Goal: Information Seeking & Learning: Check status

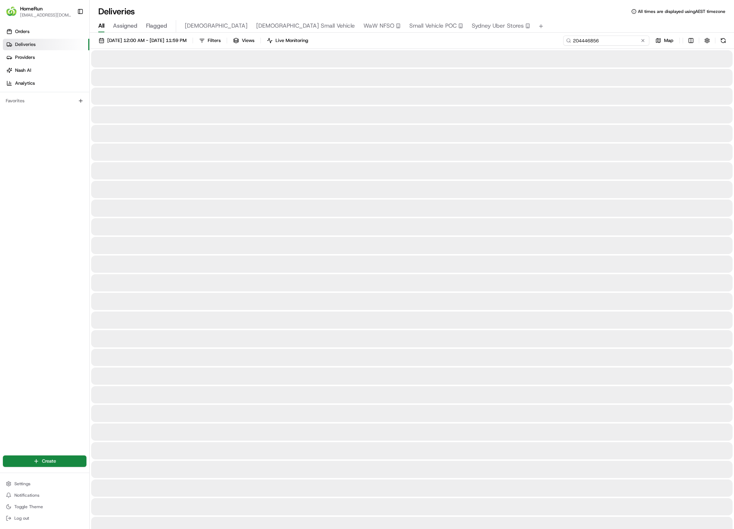
click at [615, 41] on input "204446856" at bounding box center [607, 41] width 86 height 10
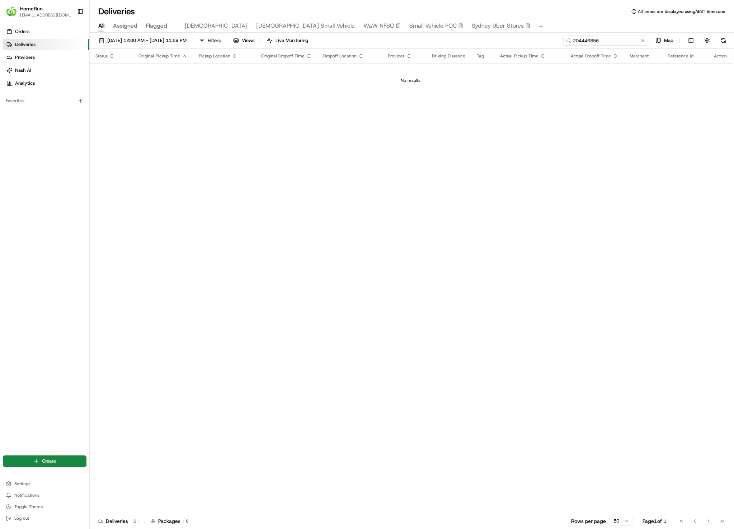
click at [615, 41] on input "204446856" at bounding box center [607, 41] width 86 height 10
paste input "65104421"
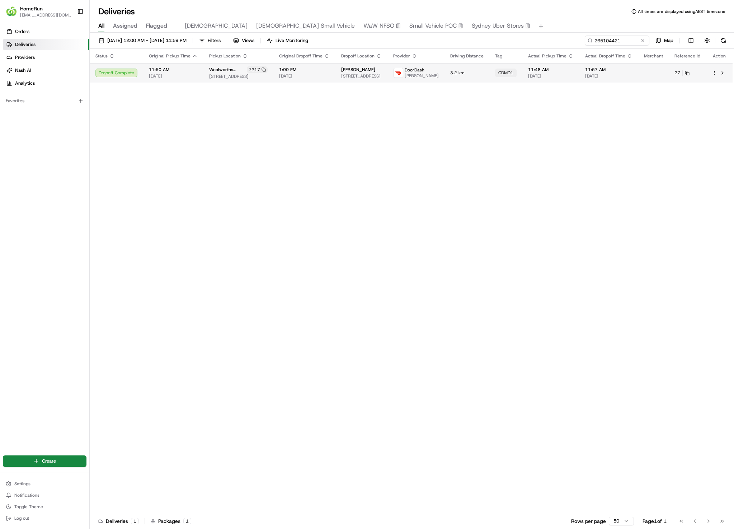
click at [337, 76] on td "[PERSON_NAME] [STREET_ADDRESS]" at bounding box center [362, 72] width 52 height 19
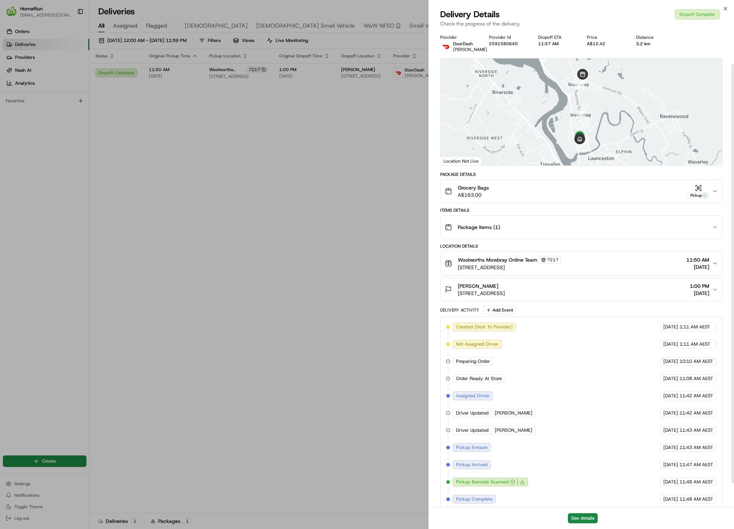
scroll to position [66, 0]
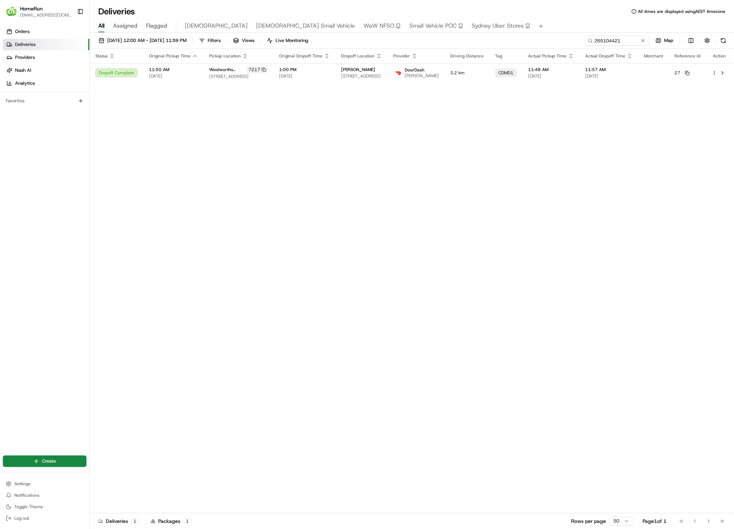
click at [615, 34] on div "[DATE] 12:00 AM - [DATE] 11:59 PM Filters Views Live Monitoring 265104421 Map S…" at bounding box center [412, 282] width 645 height 498
click at [618, 39] on input "265104421" at bounding box center [607, 41] width 86 height 10
paste input "9245"
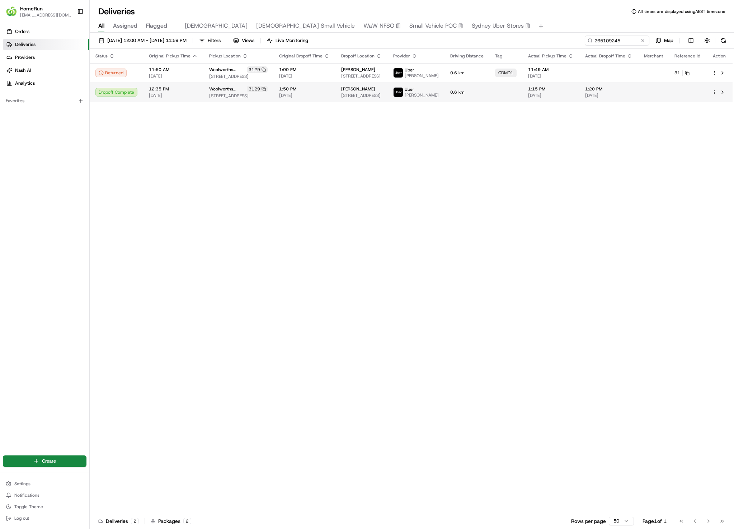
click at [467, 92] on td "0.6 km" at bounding box center [467, 92] width 45 height 19
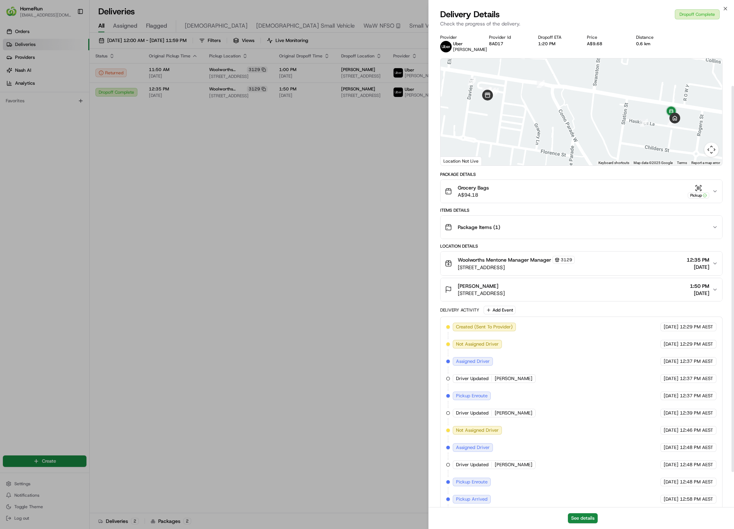
scroll to position [113, 0]
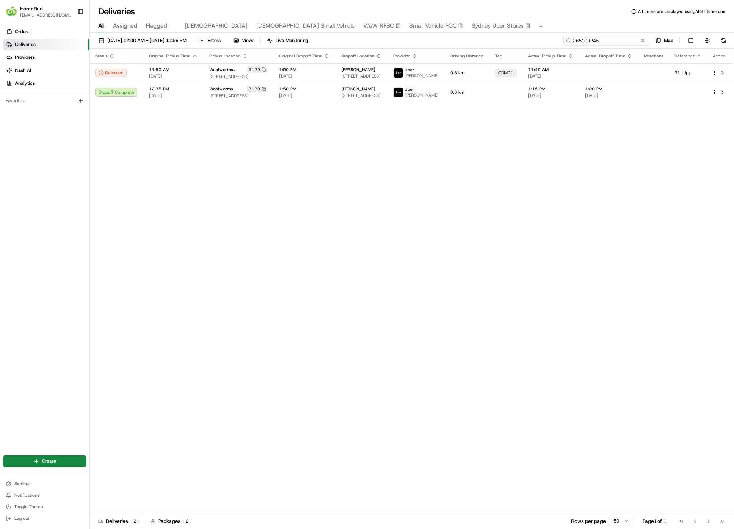
click at [604, 38] on input "265109245" at bounding box center [607, 41] width 86 height 10
paste input "4991232"
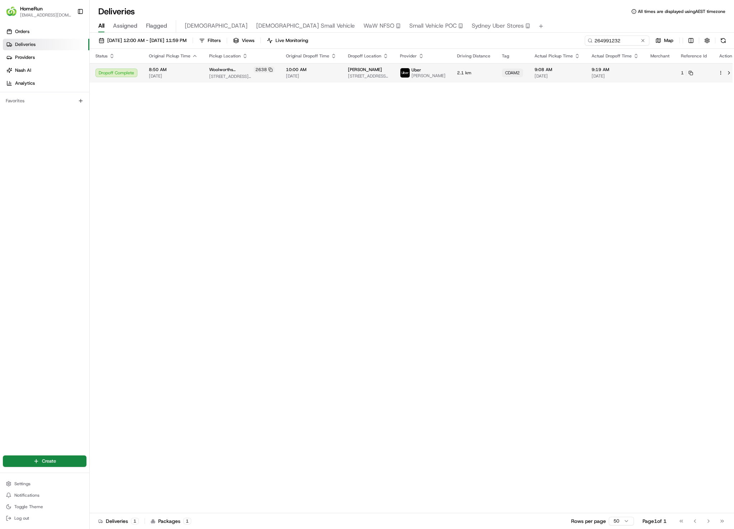
click at [343, 79] on td "[PERSON_NAME] [STREET_ADDRESS][PERSON_NAME]" at bounding box center [368, 72] width 52 height 19
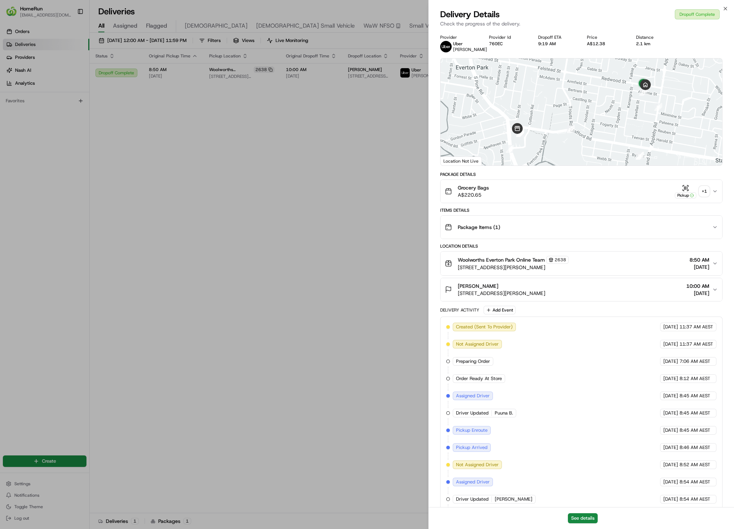
click at [707, 195] on div "+ 1" at bounding box center [705, 191] width 10 height 10
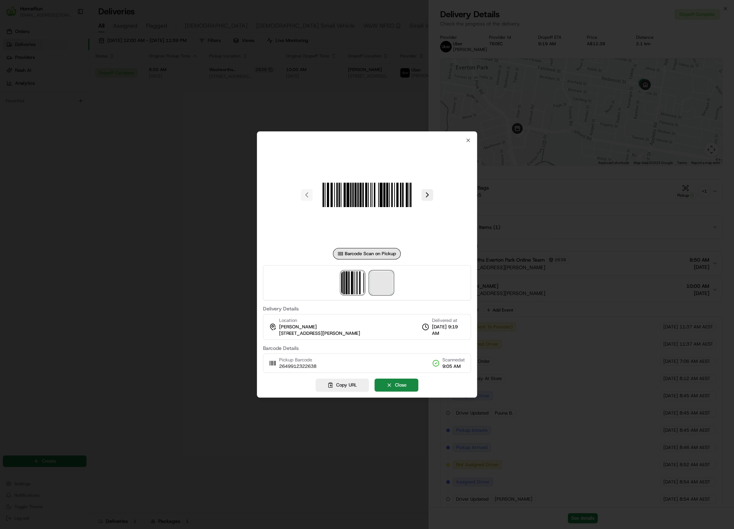
click at [384, 279] on span at bounding box center [381, 282] width 23 height 23
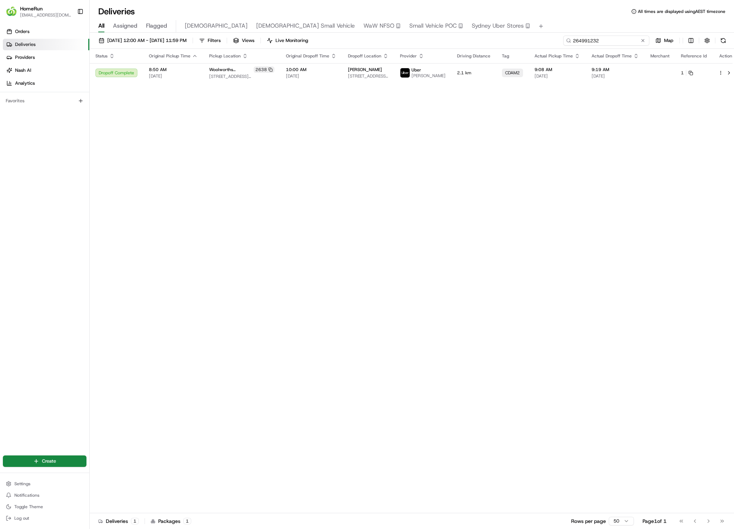
click at [611, 36] on input "264991232" at bounding box center [607, 41] width 86 height 10
click at [609, 42] on input "264991232" at bounding box center [607, 41] width 86 height 10
paste input "716768"
click at [229, 79] on span "[STREET_ADDRESS][PERSON_NAME]" at bounding box center [242, 77] width 66 height 6
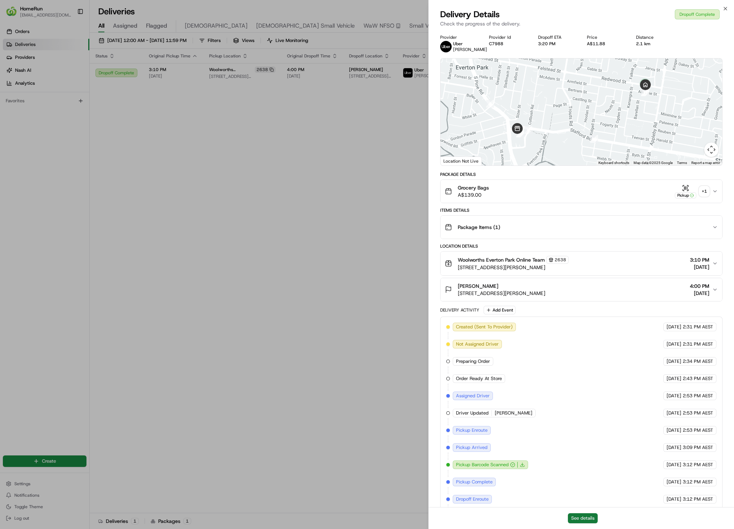
click at [596, 520] on button "See details" at bounding box center [583, 518] width 30 height 10
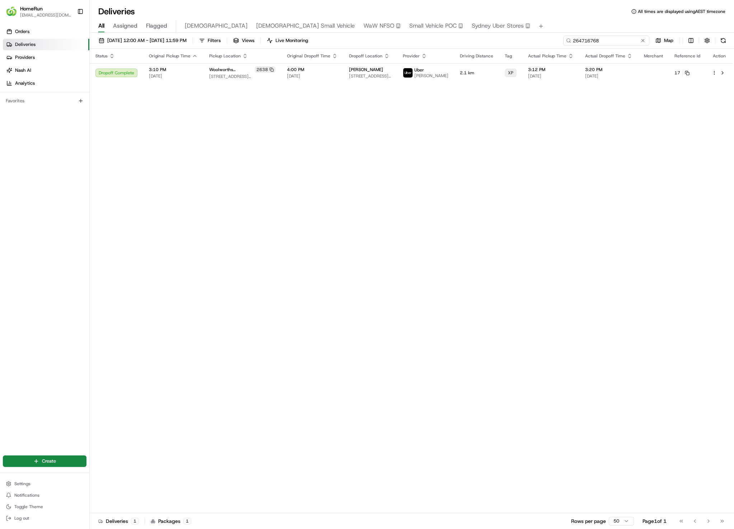
click at [602, 38] on input "264716768" at bounding box center [607, 41] width 86 height 10
paste input "3953174"
click at [369, 79] on span "[STREET_ADDRESS][PERSON_NAME]" at bounding box center [368, 76] width 41 height 6
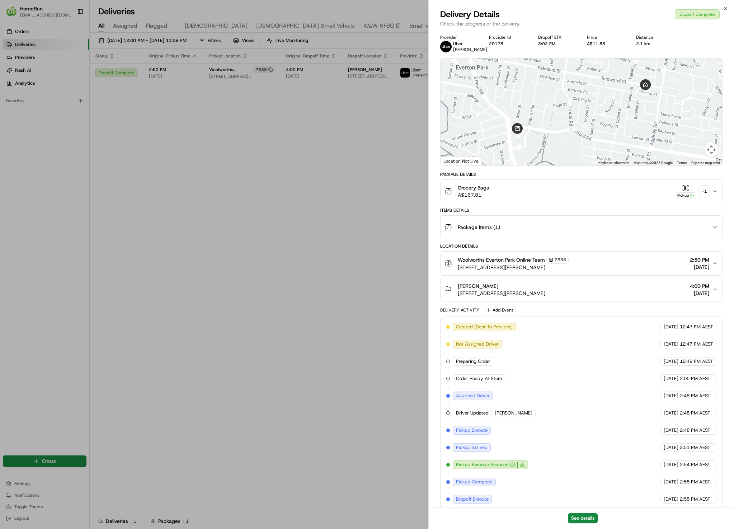
click at [705, 192] on div "+ 1" at bounding box center [705, 191] width 10 height 10
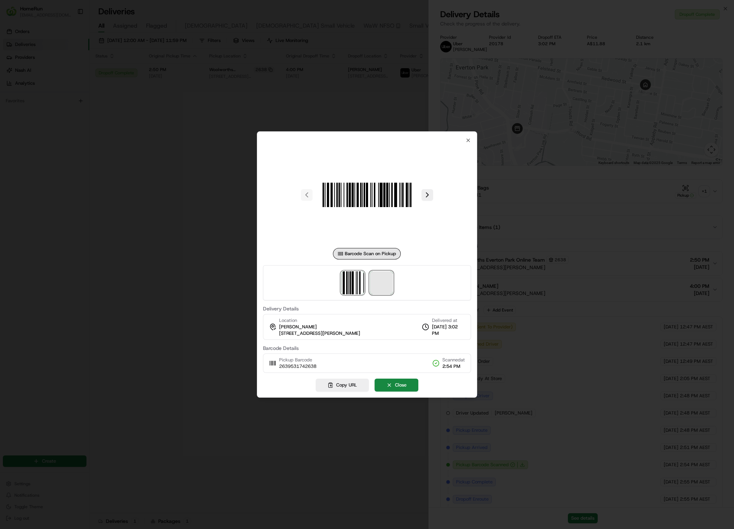
click at [373, 289] on span at bounding box center [381, 282] width 23 height 23
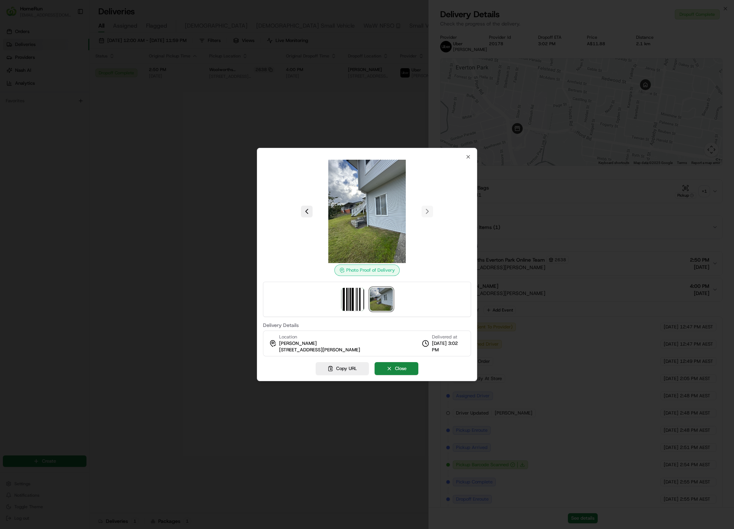
click at [354, 75] on div at bounding box center [367, 264] width 734 height 529
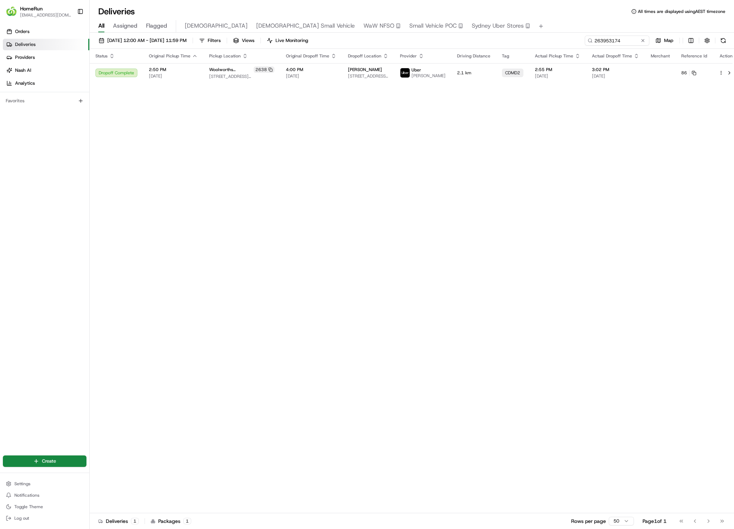
click at [421, 187] on div "Status Original Pickup Time Pickup Location Original Dropoff Time Dropoff Locat…" at bounding box center [415, 281] width 650 height 465
click at [632, 39] on input "263953174" at bounding box center [607, 41] width 86 height 10
paste input "5078897"
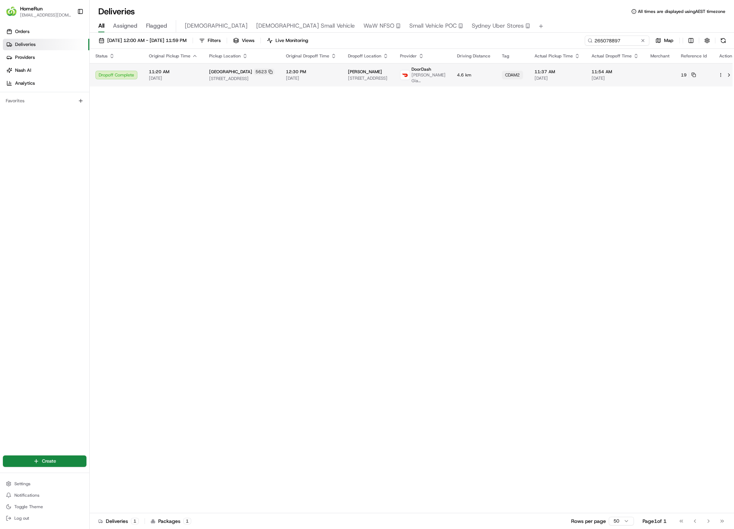
click at [619, 71] on span "11:54 AM" at bounding box center [615, 72] width 47 height 6
click at [553, 296] on div "Status Original Pickup Time Pickup Location Original Dropoff Time Dropoff Locat…" at bounding box center [415, 281] width 650 height 465
click at [621, 40] on input "265078897" at bounding box center [607, 41] width 86 height 10
paste input "82273"
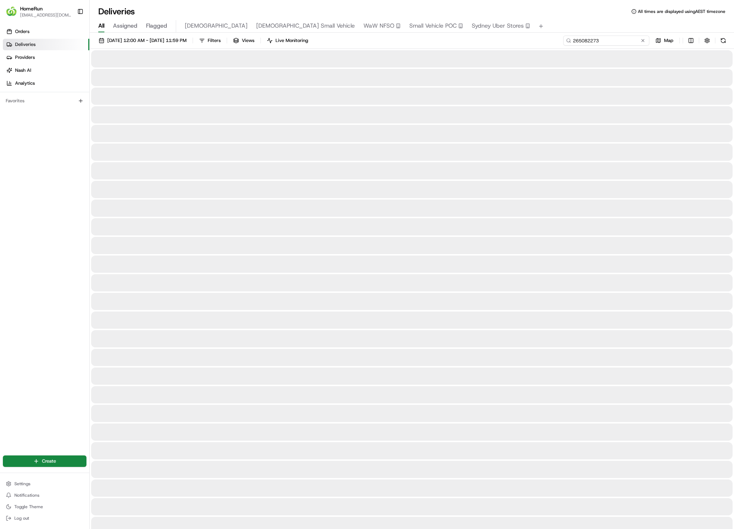
type input "265082273"
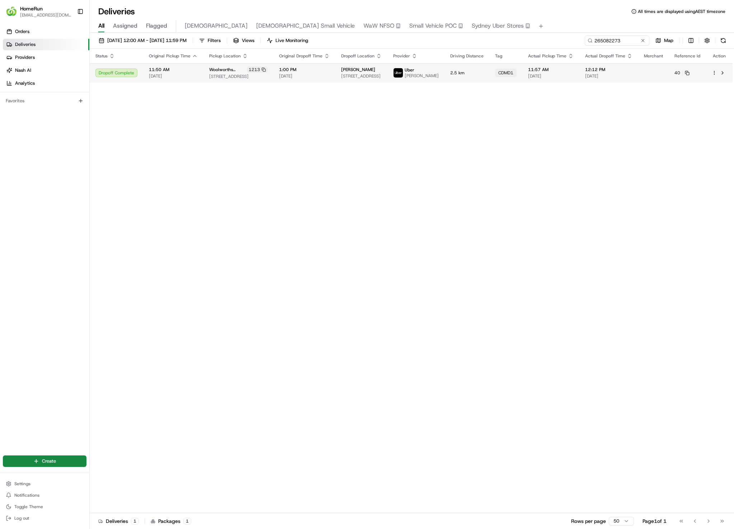
click at [625, 73] on span "12:12 PM" at bounding box center [608, 70] width 47 height 6
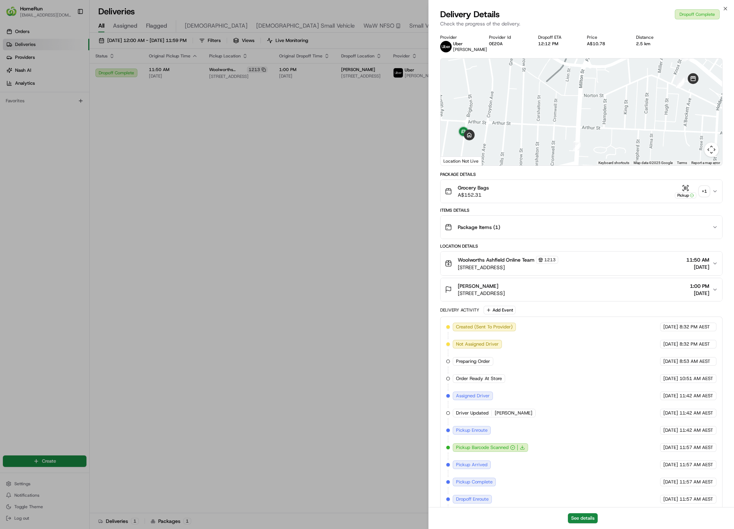
click at [706, 190] on div "+ 1" at bounding box center [705, 191] width 10 height 10
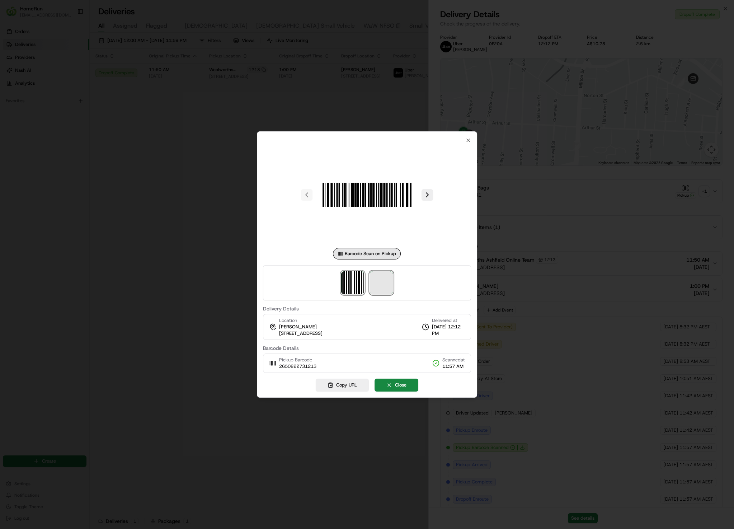
click at [381, 278] on span at bounding box center [381, 282] width 23 height 23
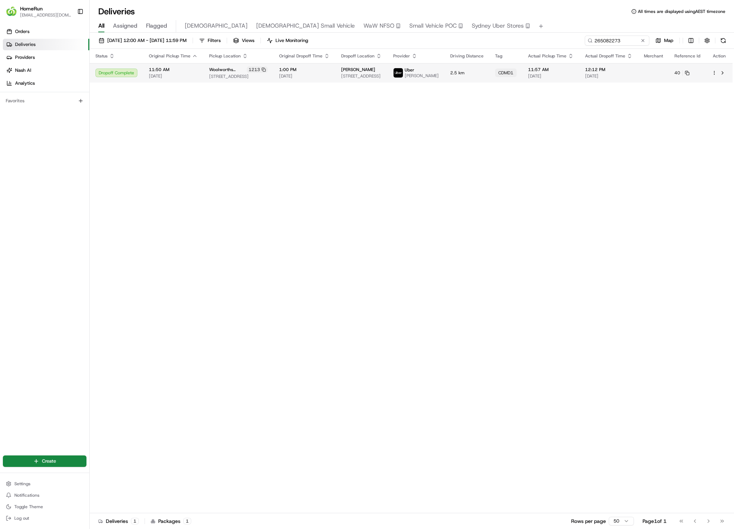
click at [585, 78] on td "12:12 PM [DATE]" at bounding box center [609, 72] width 59 height 19
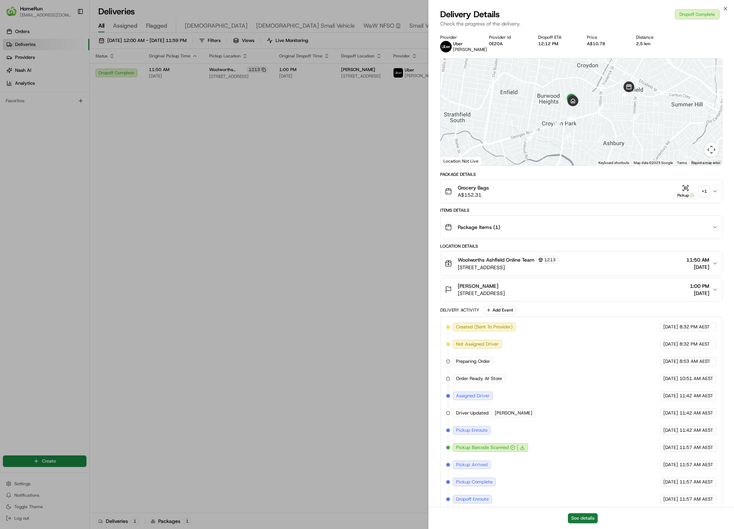
click at [592, 519] on button "See details" at bounding box center [583, 518] width 30 height 10
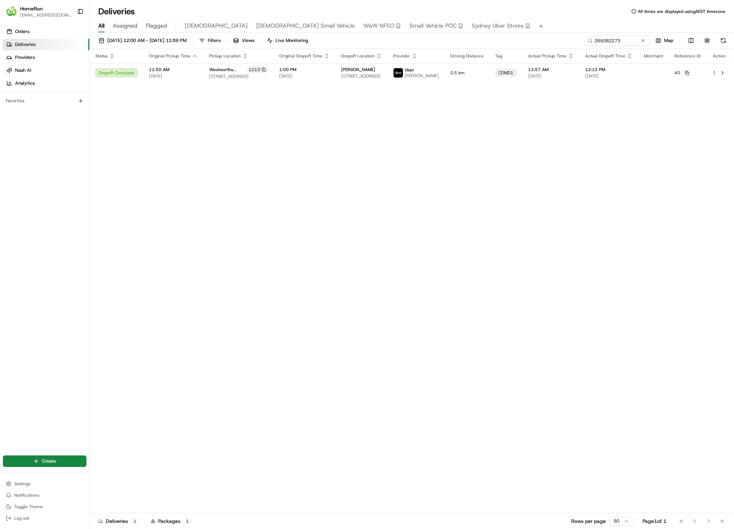
click at [611, 46] on div "[DATE] 12:00 AM - [DATE] 11:59 PM Filters Views Live Monitoring 265082273 Map" at bounding box center [412, 42] width 645 height 13
click at [614, 41] on input "265082273" at bounding box center [607, 41] width 86 height 10
paste input "97678"
click at [614, 41] on input "265097678" at bounding box center [607, 41] width 86 height 10
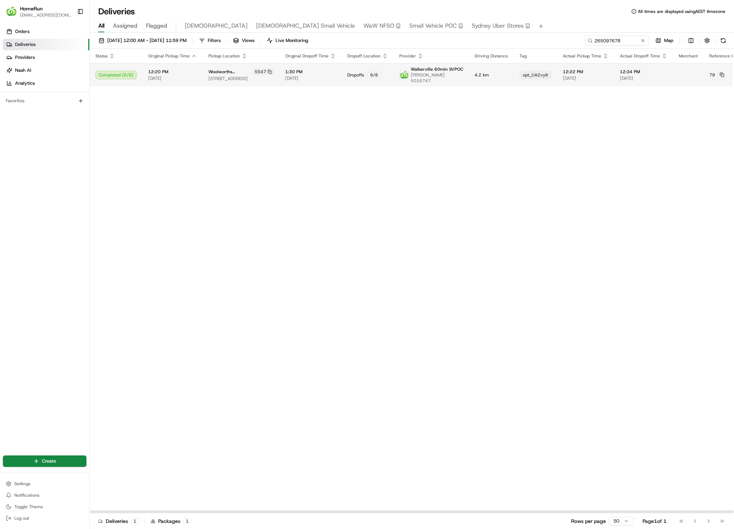
click at [400, 78] on div "Walkerville 60min SVPOC [PERSON_NAME] 5016747" at bounding box center [432, 74] width 64 height 17
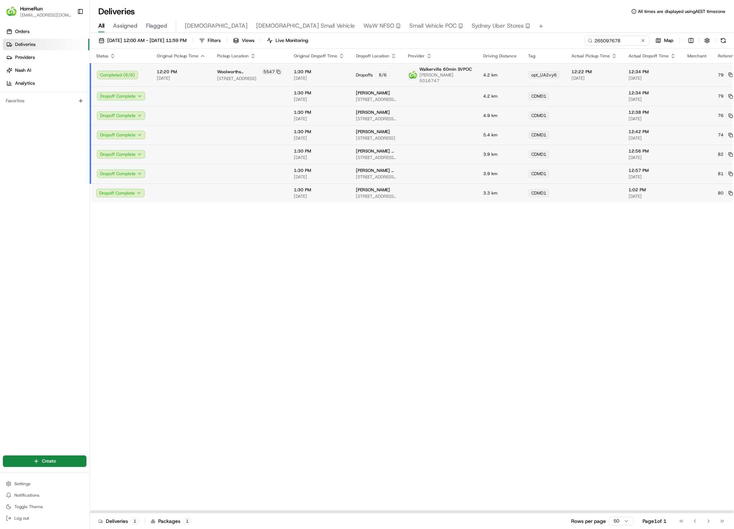
click at [402, 114] on td at bounding box center [439, 115] width 75 height 19
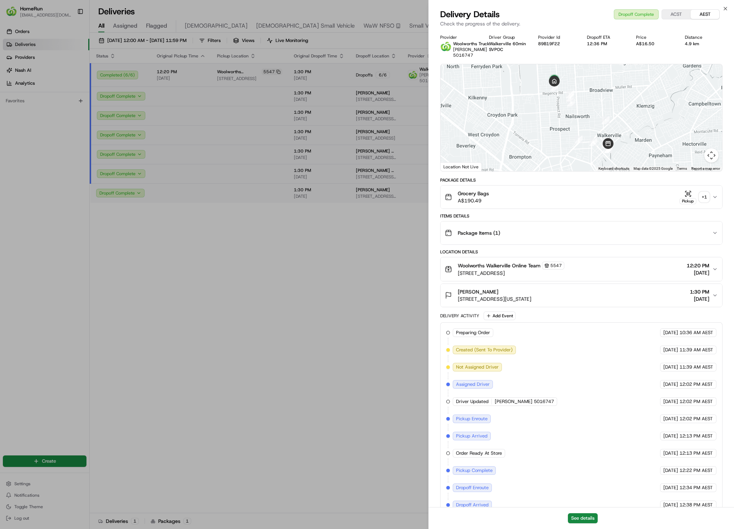
click at [701, 192] on div "+ 1" at bounding box center [705, 197] width 10 height 10
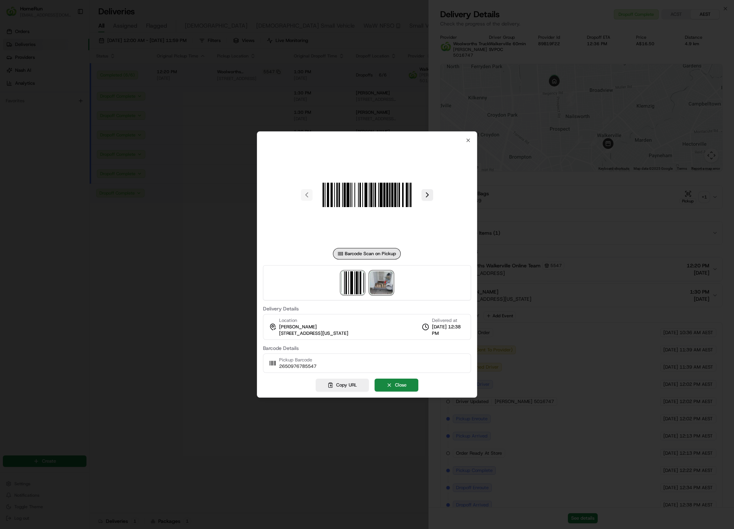
click at [387, 282] on img at bounding box center [381, 282] width 23 height 23
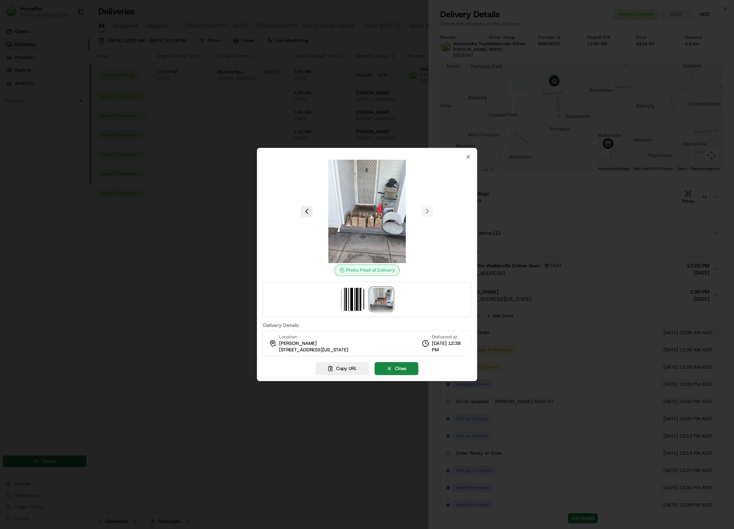
click at [193, 321] on div at bounding box center [367, 264] width 734 height 529
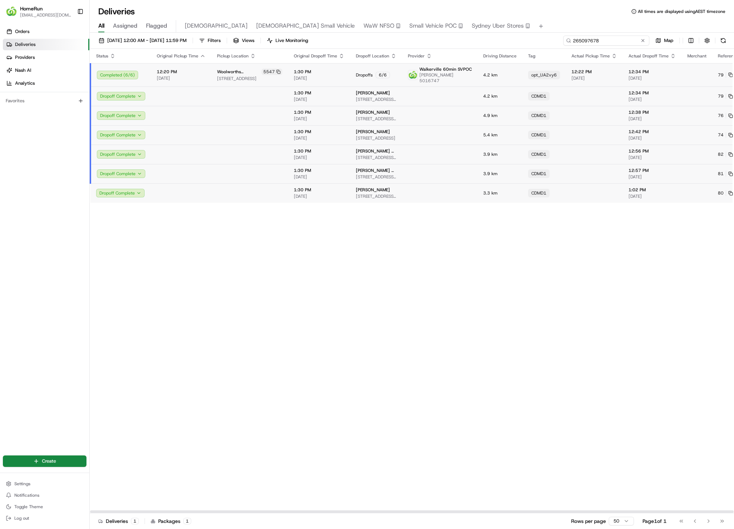
click at [625, 44] on input "265097678" at bounding box center [607, 41] width 86 height 10
paste input "2382"
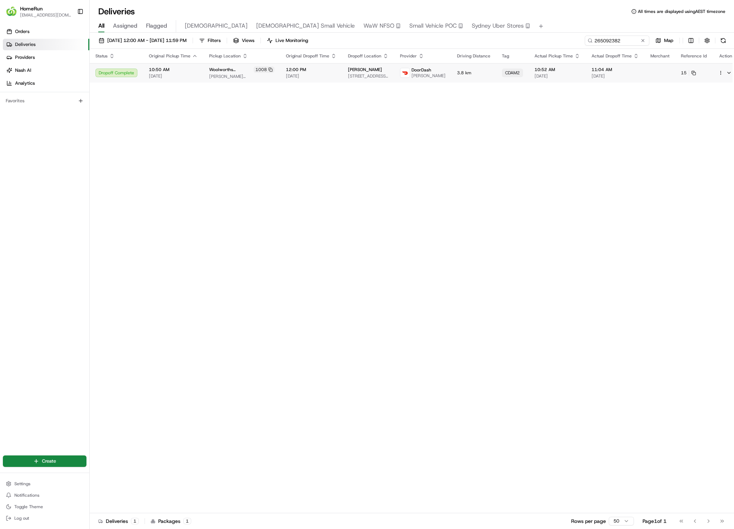
click at [341, 78] on td "12:00 PM [DATE]" at bounding box center [311, 72] width 62 height 19
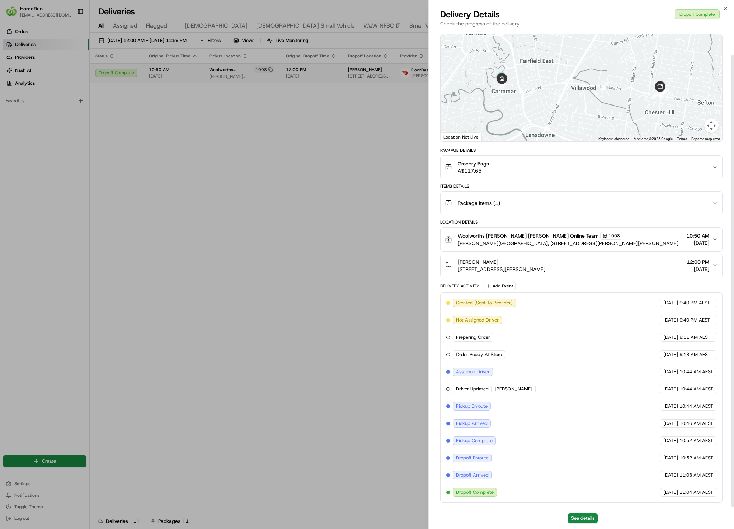
scroll to position [26, 0]
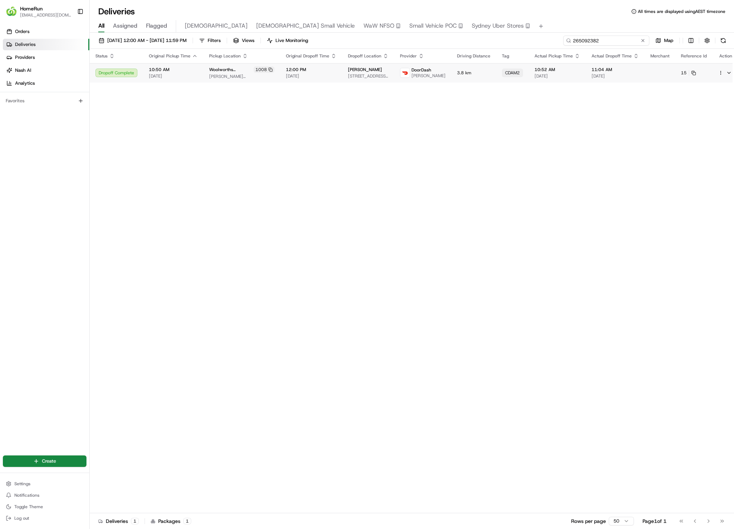
click at [626, 44] on input "265092382" at bounding box center [607, 41] width 86 height 10
paste input "153203"
click at [557, 75] on div "2:06 PM [DATE]" at bounding box center [551, 75] width 46 height 12
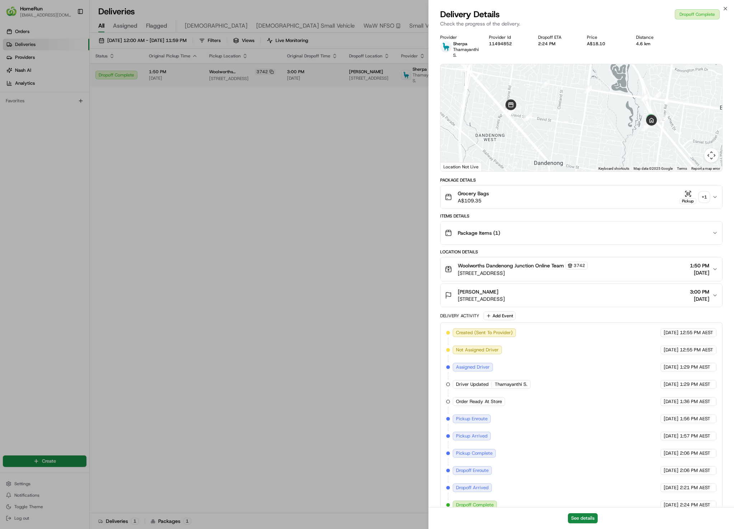
click at [701, 193] on div "+ 1" at bounding box center [705, 197] width 10 height 10
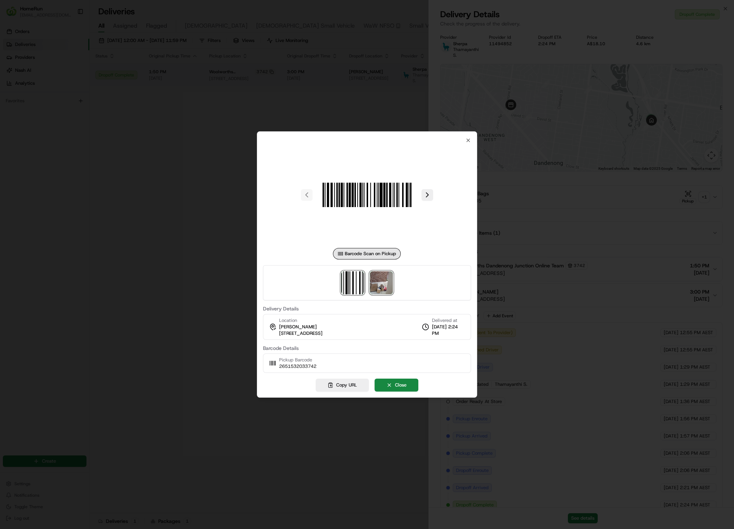
click at [385, 285] on img at bounding box center [381, 282] width 23 height 23
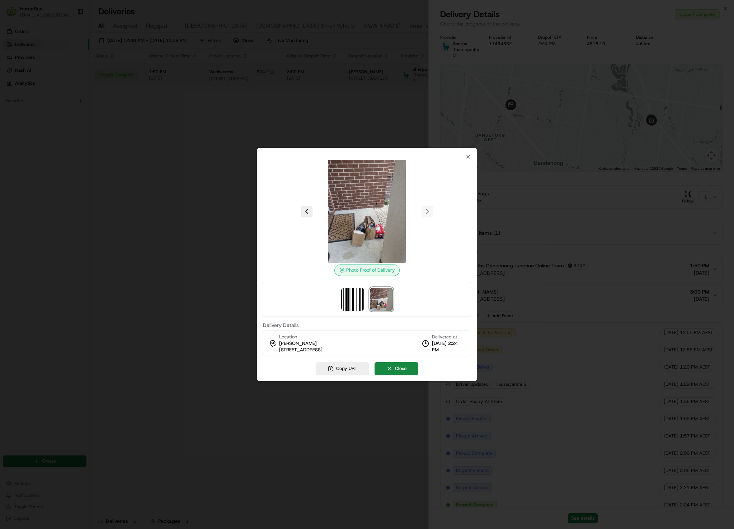
click at [191, 158] on div at bounding box center [367, 264] width 734 height 529
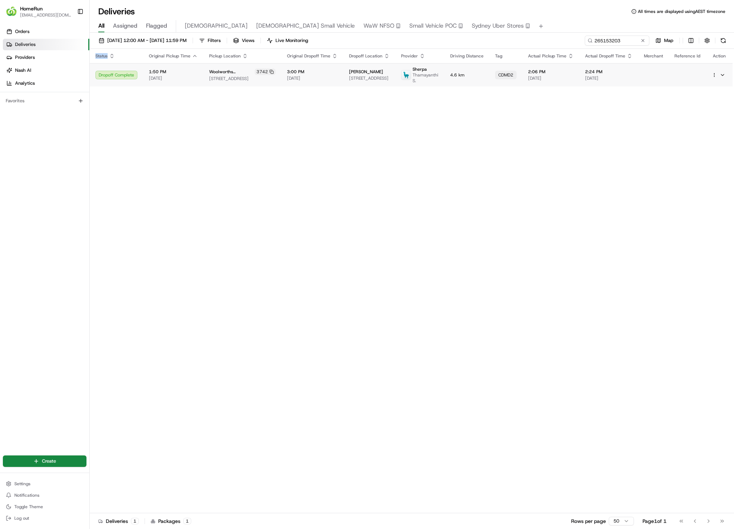
drag, startPoint x: 185, startPoint y: 158, endPoint x: 311, endPoint y: 159, distance: 126.7
click at [188, 158] on div "Status Original Pickup Time Pickup Location Original Dropoff Time Dropoff Locat…" at bounding box center [411, 281] width 643 height 465
click at [618, 45] on input "265153203" at bounding box center [607, 41] width 86 height 10
paste input "4995617"
click at [574, 217] on div "Status Original Pickup Time Pickup Location Original Dropoff Time Dropoff Locat…" at bounding box center [411, 281] width 643 height 465
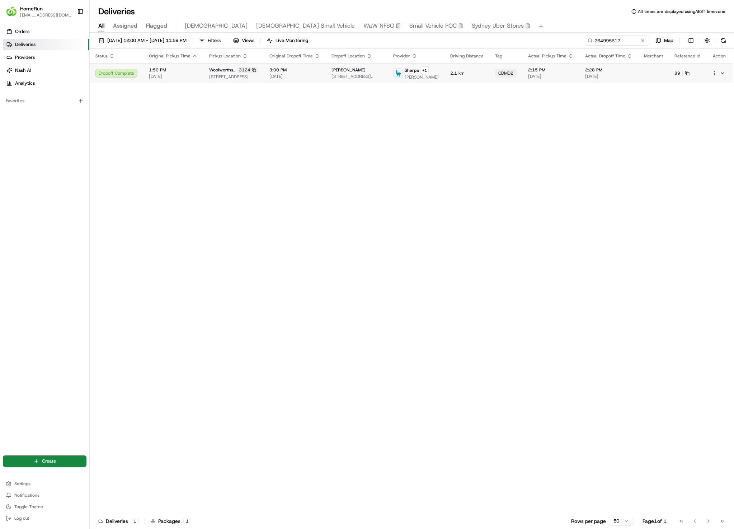
click at [535, 77] on span "[DATE]" at bounding box center [551, 77] width 46 height 6
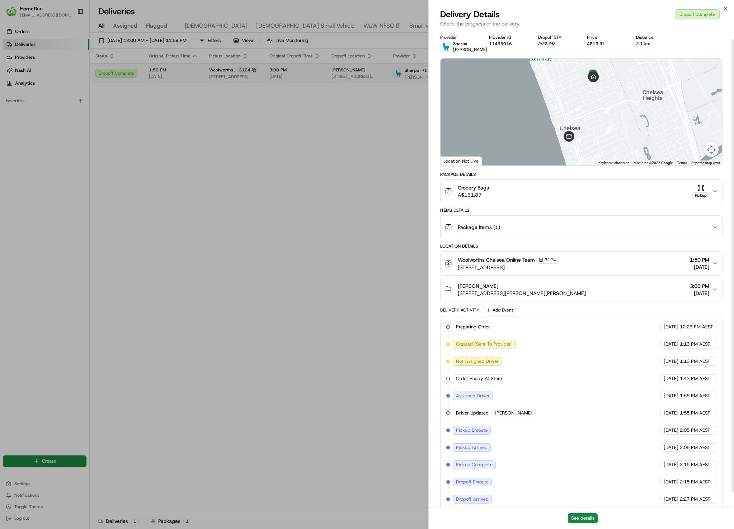
scroll to position [26, 0]
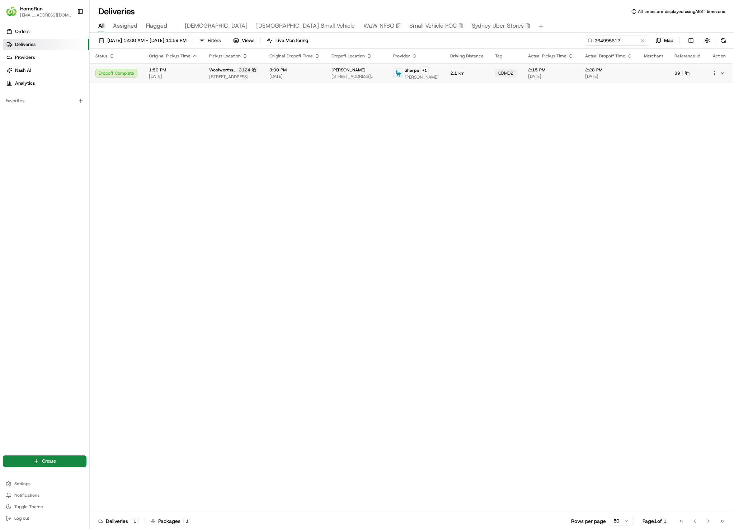
click at [611, 49] on th "Actual Dropoff Time" at bounding box center [609, 56] width 59 height 14
click at [616, 43] on input "264995617" at bounding box center [607, 41] width 86 height 10
paste input "5145991"
click at [615, 44] on input "265145991" at bounding box center [607, 41] width 86 height 10
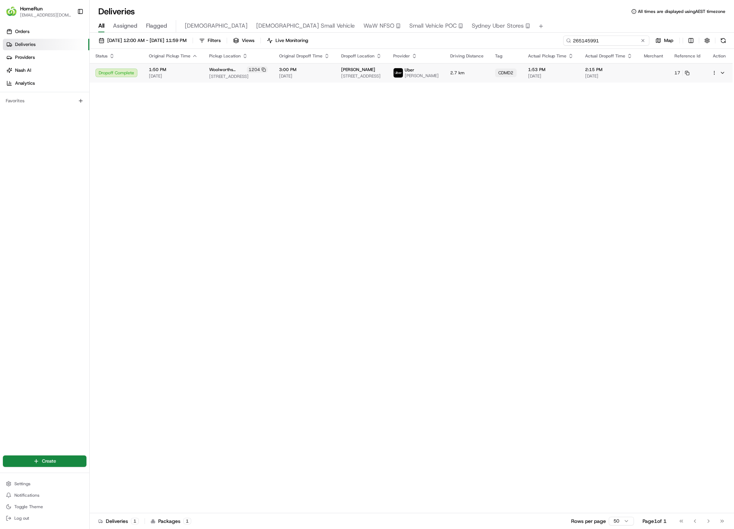
click at [615, 44] on input "265145991" at bounding box center [607, 41] width 86 height 10
paste input
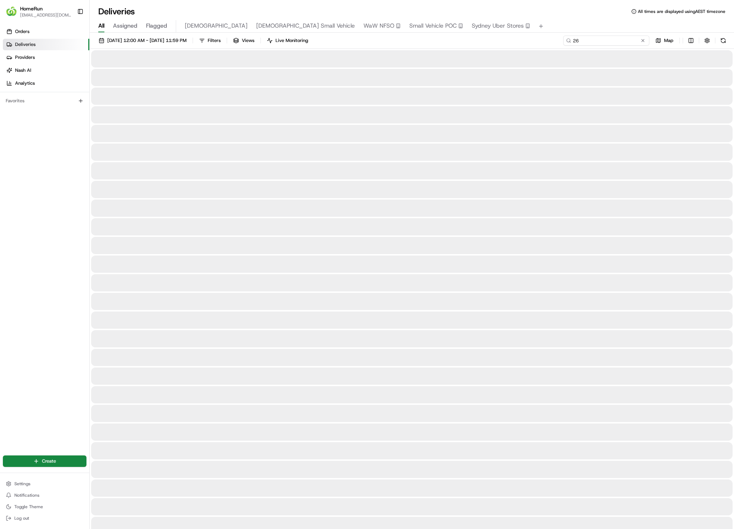
type input "2"
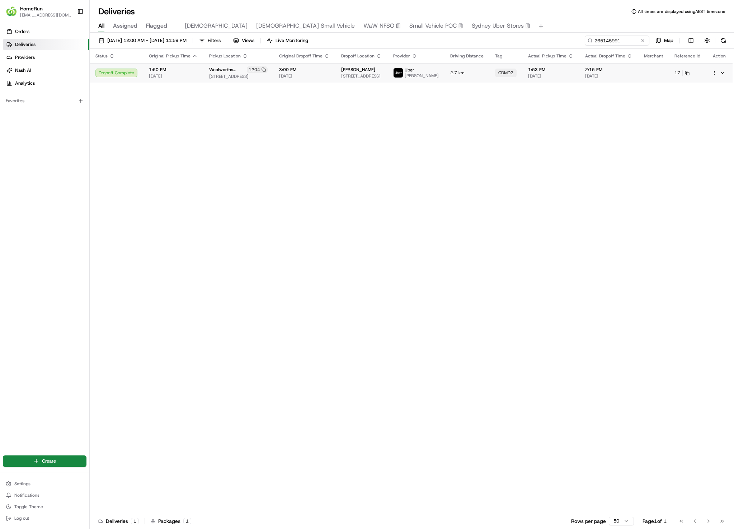
click at [520, 72] on td "CDMD2" at bounding box center [506, 72] width 33 height 19
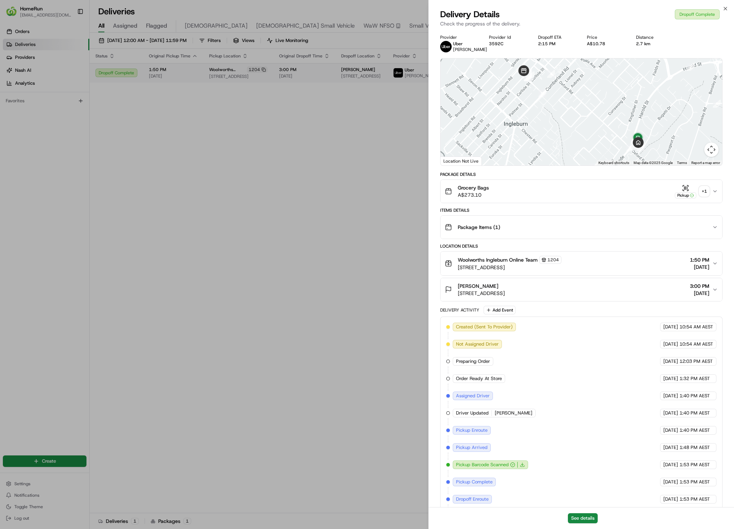
click at [705, 191] on div "+ 1" at bounding box center [705, 191] width 10 height 10
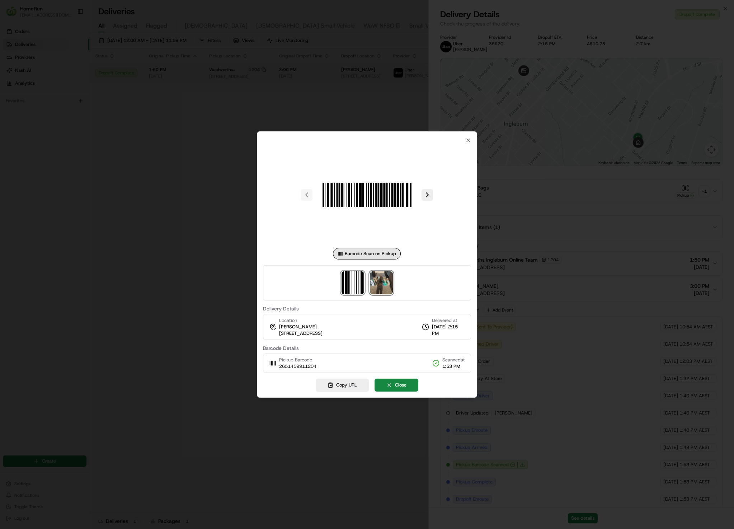
click at [381, 284] on img at bounding box center [381, 282] width 23 height 23
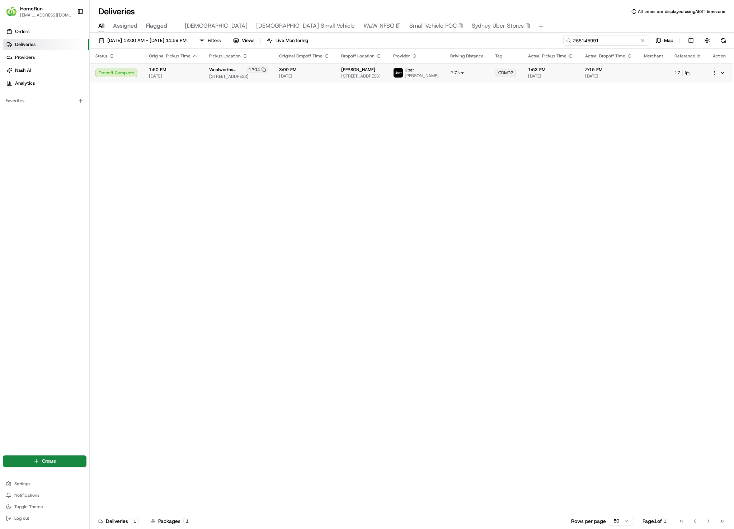
click at [615, 41] on input "265145991" at bounding box center [607, 41] width 86 height 10
paste input "3509907"
type input "263509907"
click at [465, 81] on td "2.7 km" at bounding box center [460, 72] width 45 height 19
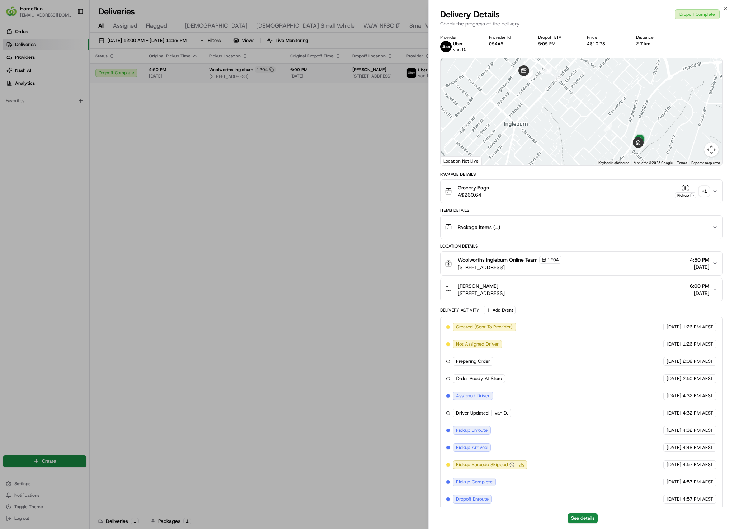
click at [708, 193] on div "+ 1" at bounding box center [705, 191] width 10 height 10
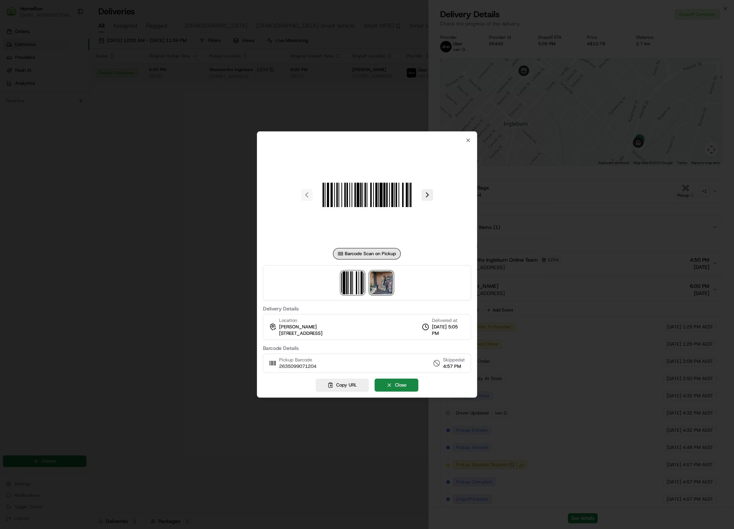
click at [386, 284] on img at bounding box center [381, 282] width 23 height 23
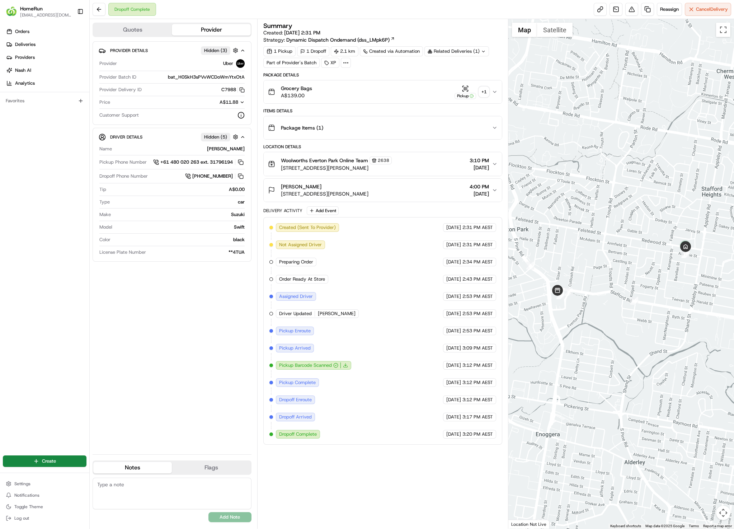
click at [484, 93] on div "+ 1" at bounding box center [484, 92] width 10 height 10
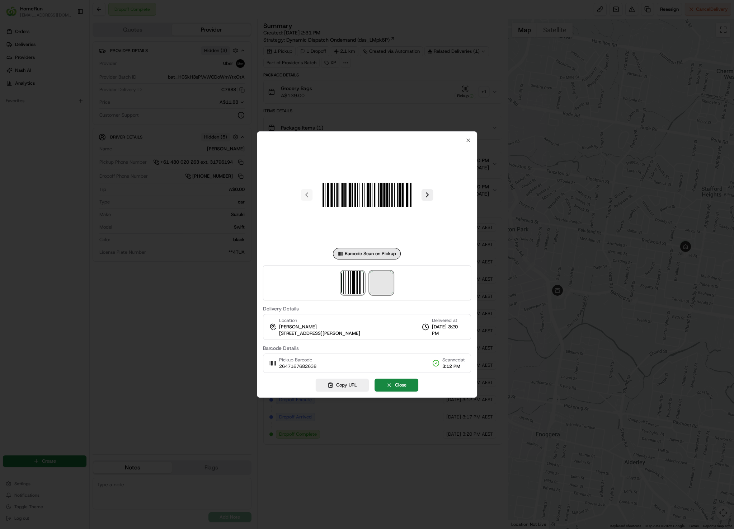
click at [389, 294] on span at bounding box center [381, 282] width 23 height 23
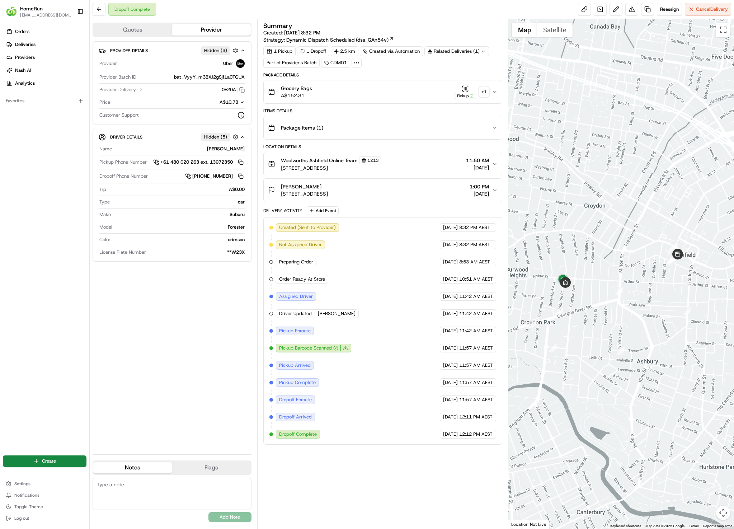
click at [484, 53] on icon at bounding box center [483, 51] width 5 height 5
click at [489, 38] on div "Summary Created: 16/08/2025 8:32 PM Strategy: Dynamic Dispatch Scheduled (dss_Q…" at bounding box center [382, 33] width 239 height 21
click at [475, 51] on div "Related Deliveries (1)" at bounding box center [457, 51] width 65 height 10
click at [481, 31] on div "Summary Created: 16/08/2025 8:32 PM Strategy: Dynamic Dispatch Scheduled (dss_Q…" at bounding box center [382, 33] width 239 height 21
